Goal: Task Accomplishment & Management: Use online tool/utility

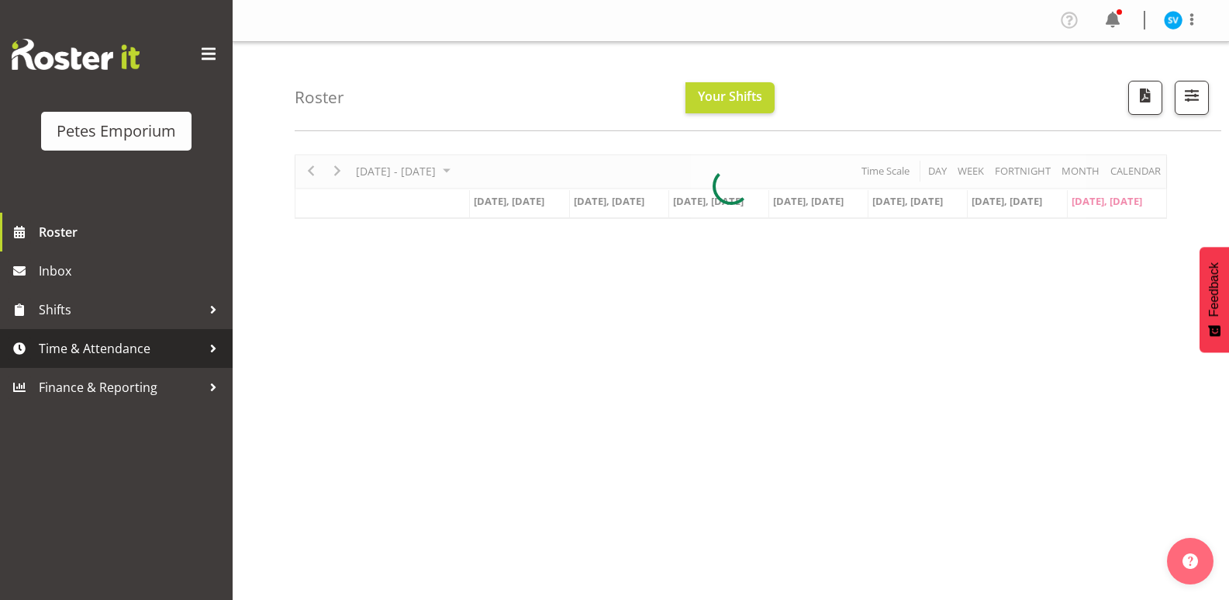
click at [92, 358] on span "Time & Attendance" at bounding box center [120, 348] width 163 height 23
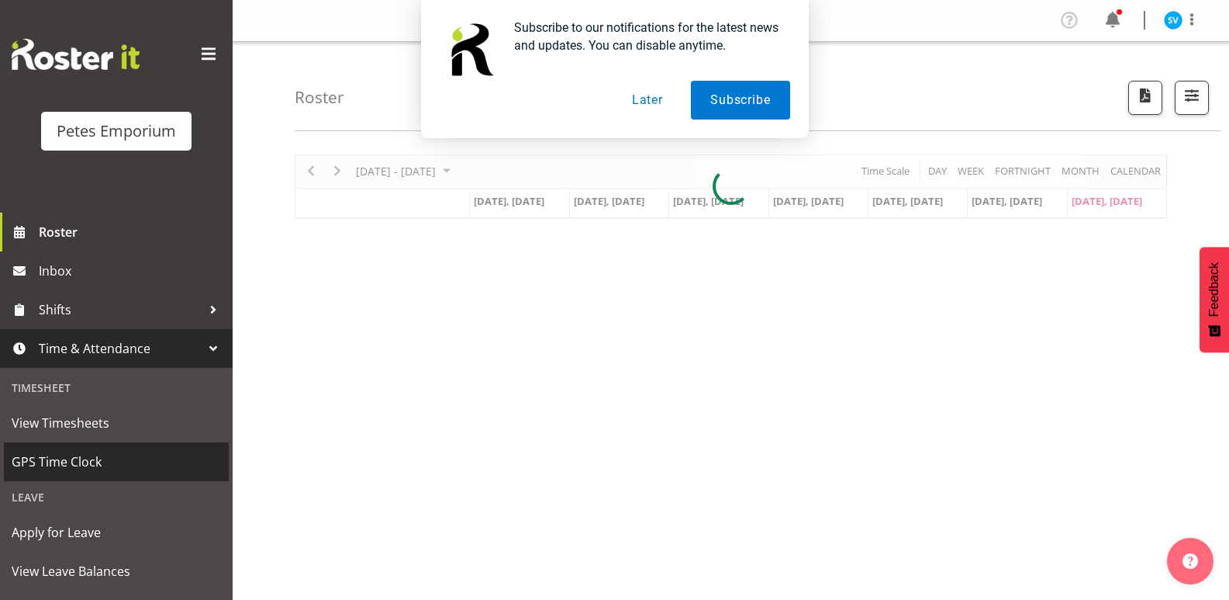
click at [82, 457] on span "GPS Time Clock" at bounding box center [116, 461] width 209 height 23
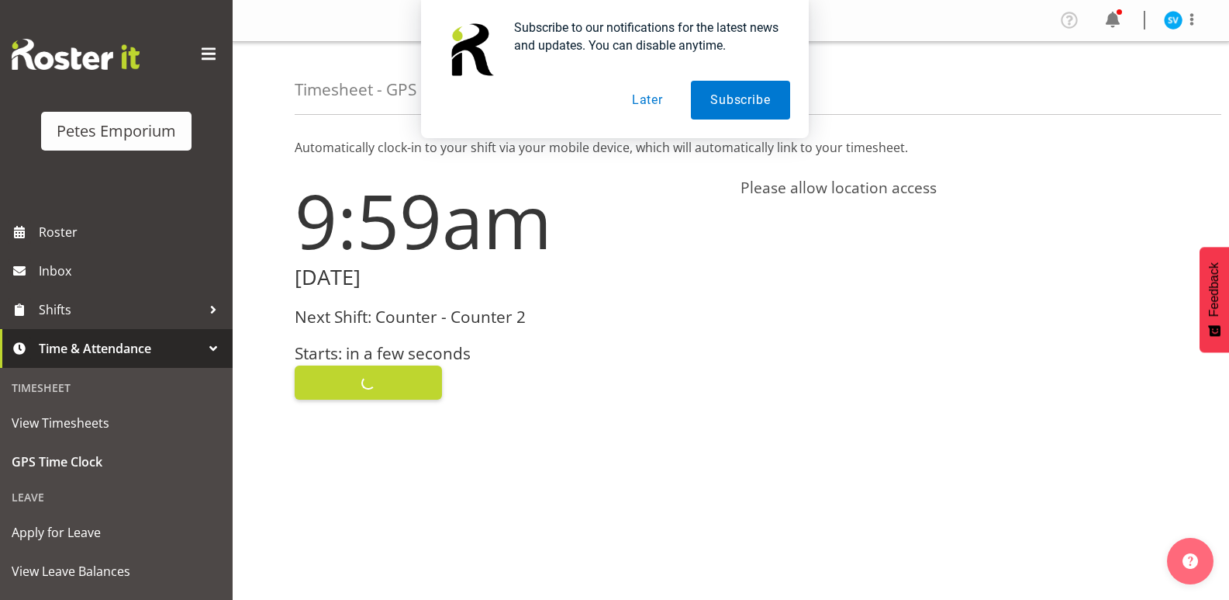
click at [374, 387] on div "Clock In" at bounding box center [508, 380] width 427 height 37
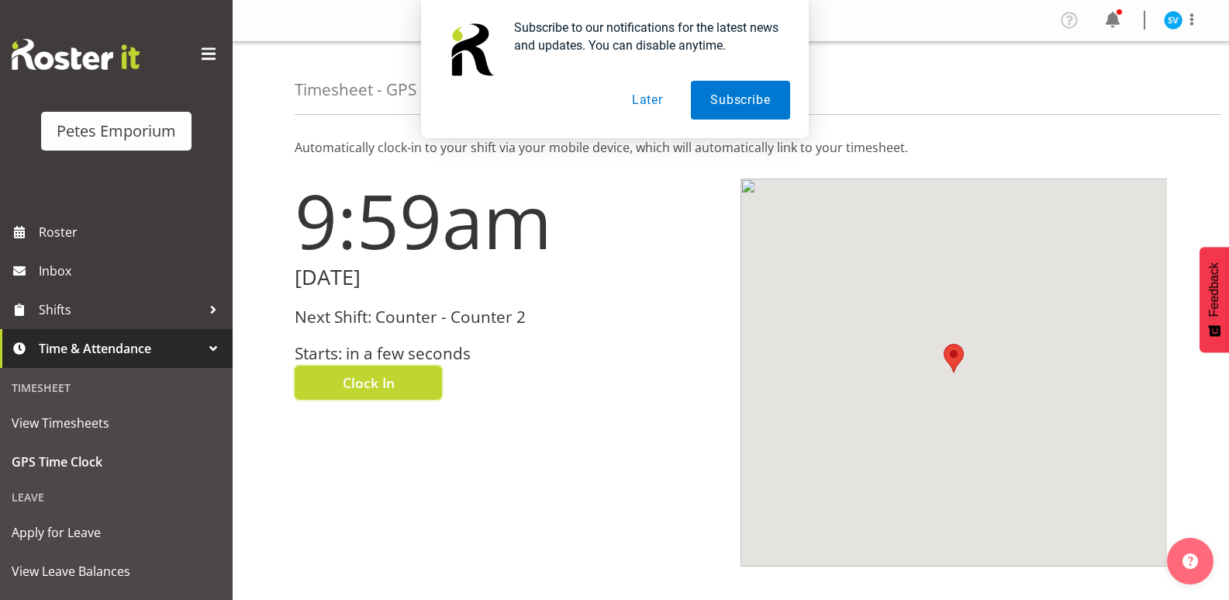
click at [374, 387] on span "Clock In" at bounding box center [369, 382] width 52 height 20
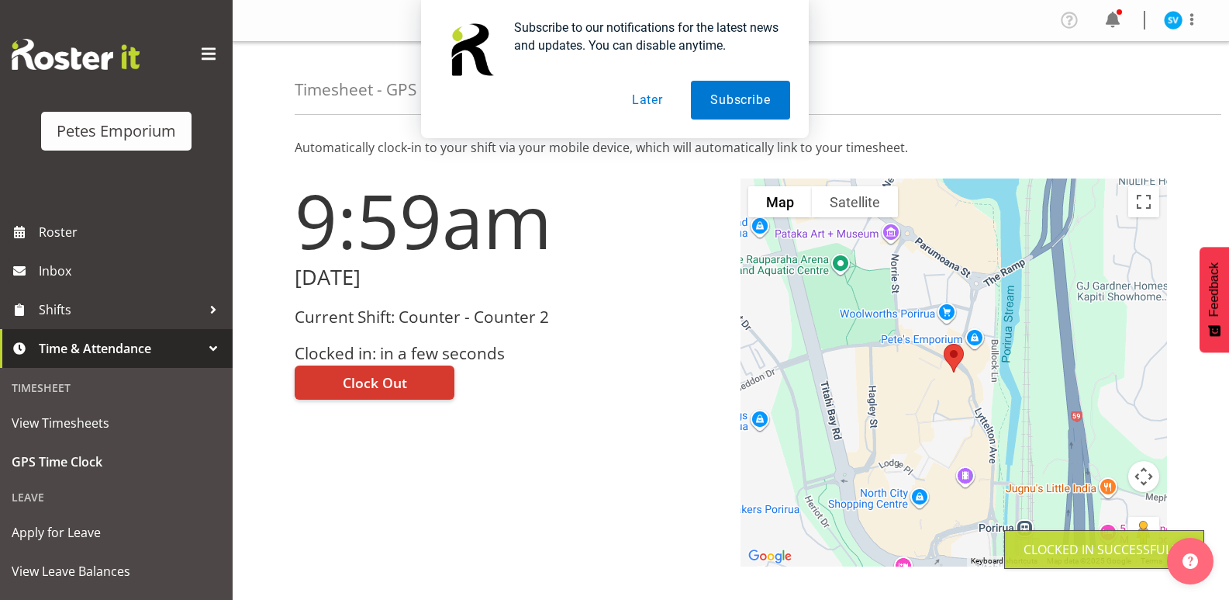
click at [1172, 24] on div "Subscribe to our notifications for the latest news and updates. You can disable…" at bounding box center [614, 69] width 1229 height 138
click at [1174, 17] on div "Subscribe to our notifications for the latest news and updates. You can disable…" at bounding box center [614, 69] width 1229 height 138
click at [654, 100] on button "Later" at bounding box center [648, 100] width 70 height 39
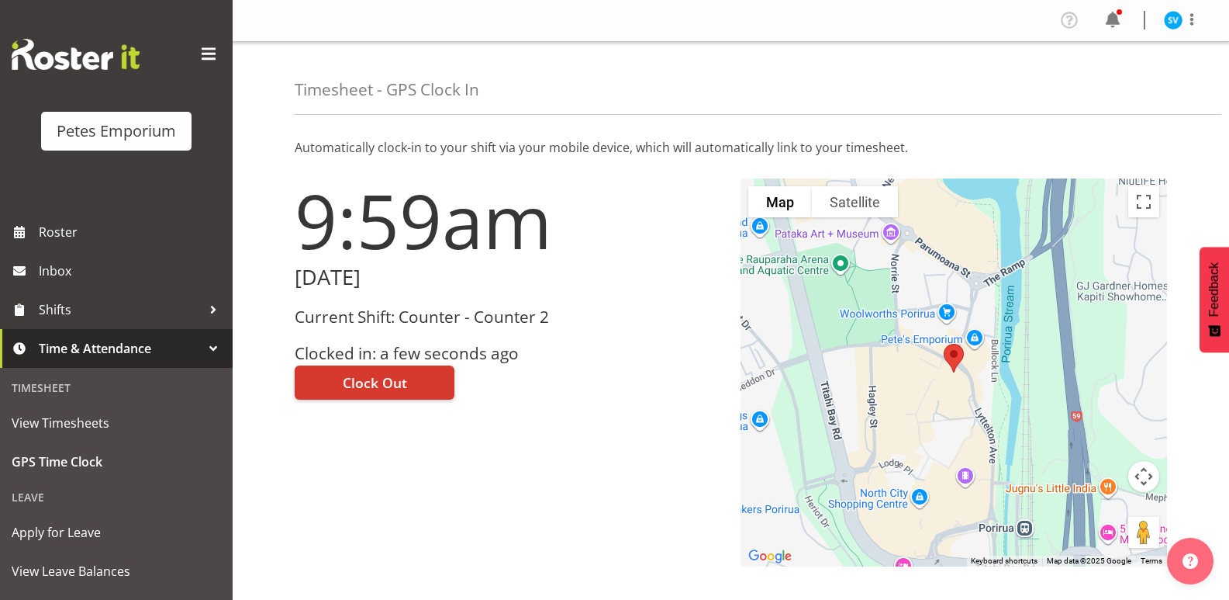
click at [1175, 21] on img at bounding box center [1173, 20] width 19 height 19
click at [1157, 79] on link "Log Out" at bounding box center [1126, 81] width 149 height 28
